Goal: Find specific page/section: Find specific page/section

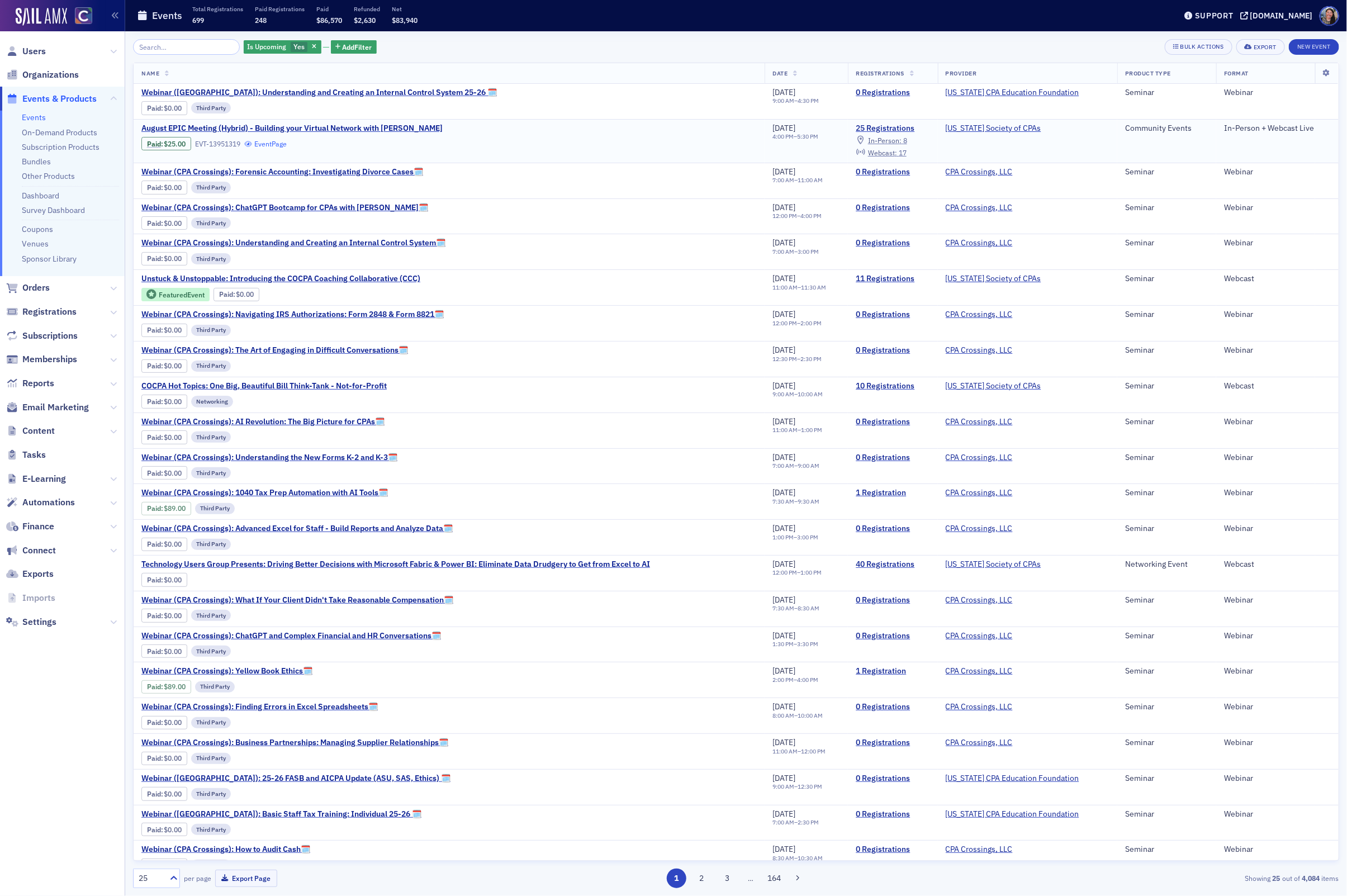
click at [280, 140] on link "Event Page" at bounding box center [265, 144] width 42 height 8
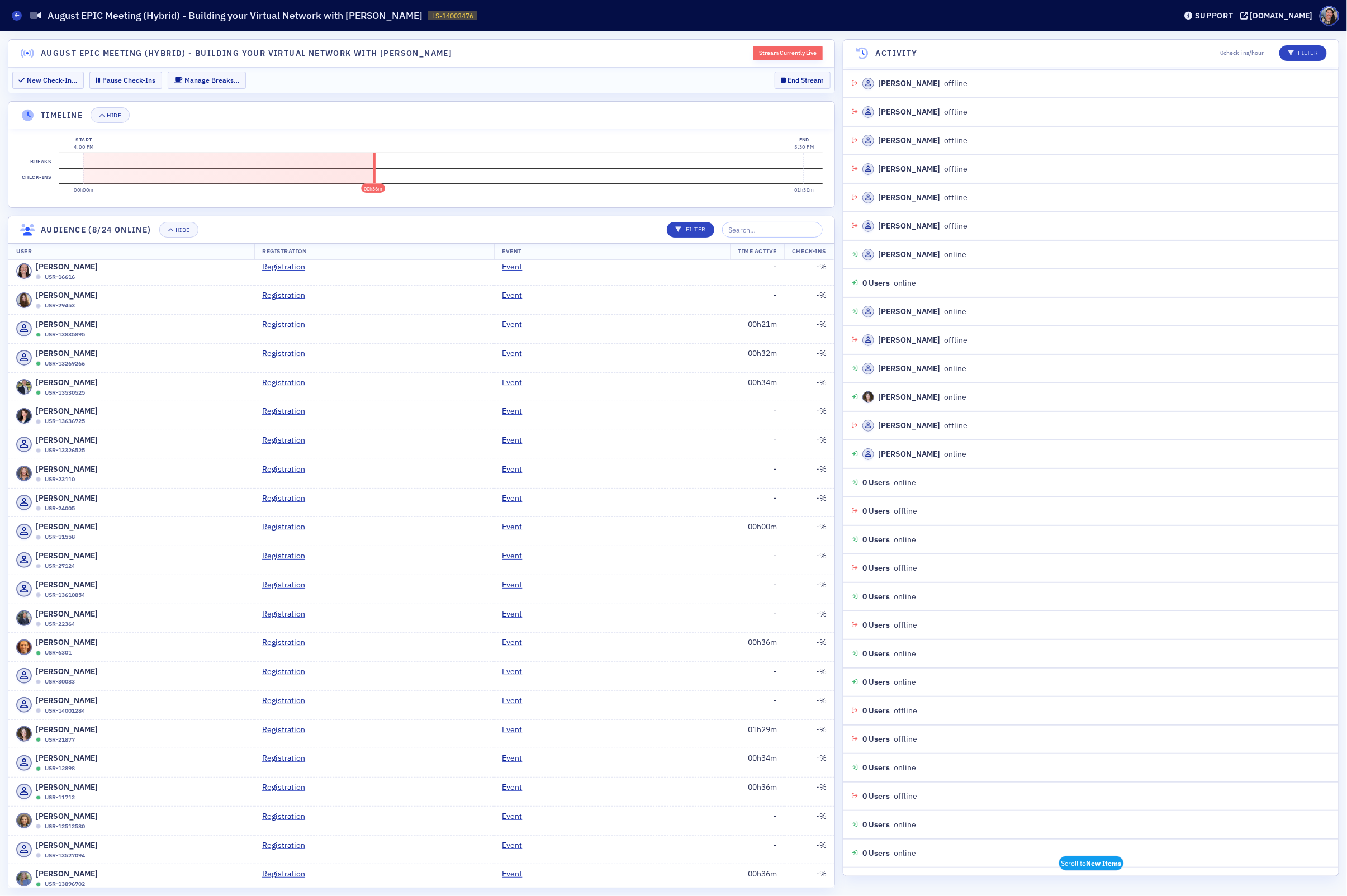
scroll to position [1383, 0]
